Goal: Information Seeking & Learning: Understand process/instructions

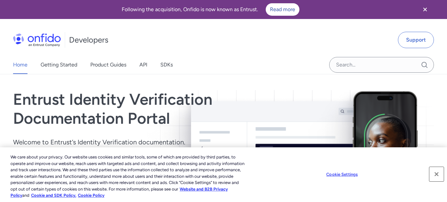
click at [435, 177] on button "Close" at bounding box center [436, 174] width 14 height 14
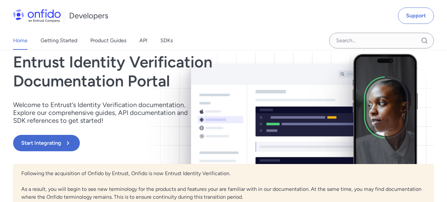
scroll to position [41, 0]
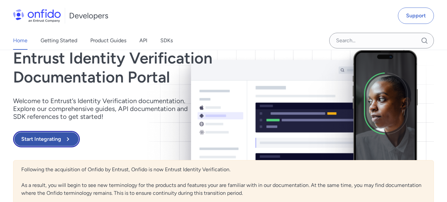
click at [25, 141] on button "Start Integrating" at bounding box center [46, 139] width 67 height 16
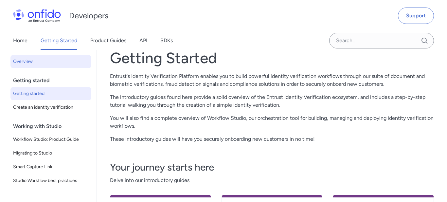
click at [28, 96] on span "Getting started" at bounding box center [51, 94] width 76 height 8
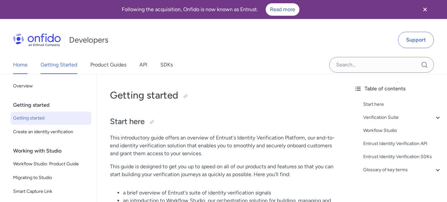
click at [20, 64] on link "Home" at bounding box center [20, 65] width 14 height 18
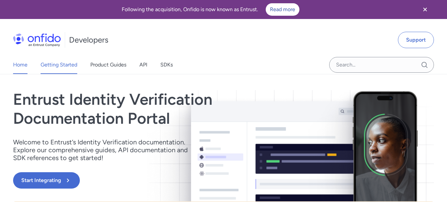
click at [66, 65] on link "Getting Started" at bounding box center [59, 65] width 37 height 18
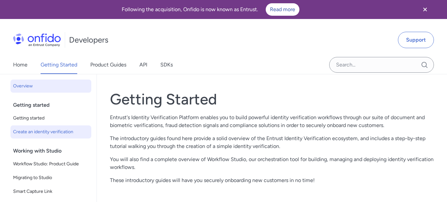
click at [42, 132] on span "Create an identity verification" at bounding box center [51, 132] width 76 height 8
